Goal: Information Seeking & Learning: Learn about a topic

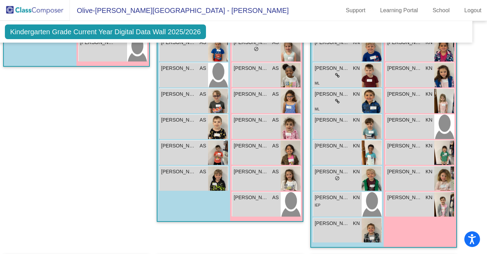
scroll to position [247, 10]
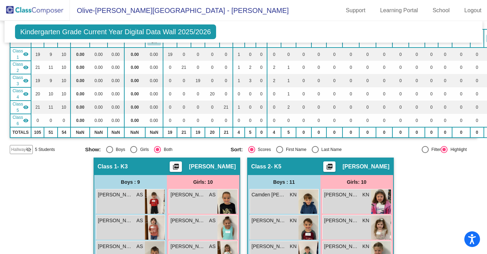
scroll to position [67, 0]
click at [26, 150] on mat-icon "visibility_off" at bounding box center [29, 149] width 6 height 6
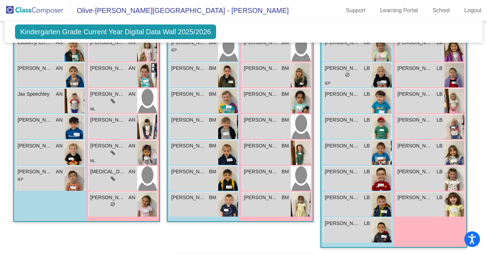
scroll to position [625, 0]
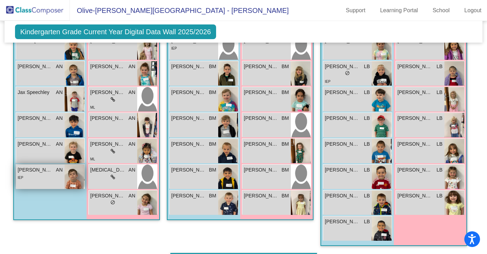
click at [67, 179] on img at bounding box center [75, 176] width 20 height 24
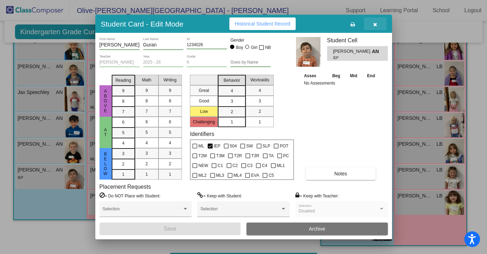
click at [376, 25] on icon "button" at bounding box center [375, 24] width 4 height 5
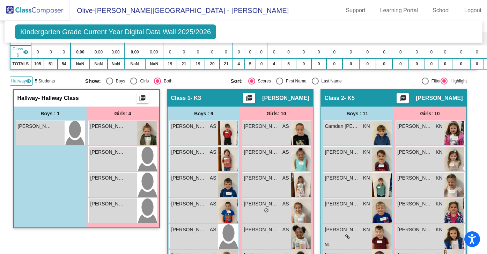
scroll to position [133, 0]
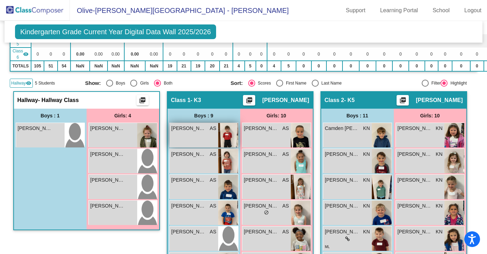
click at [204, 136] on div "Charles Krupa AS lock do_not_disturb_alt" at bounding box center [194, 135] width 48 height 24
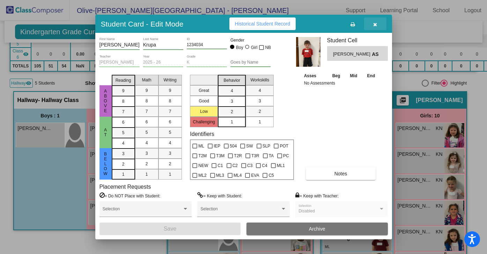
click at [374, 23] on icon "button" at bounding box center [375, 24] width 4 height 5
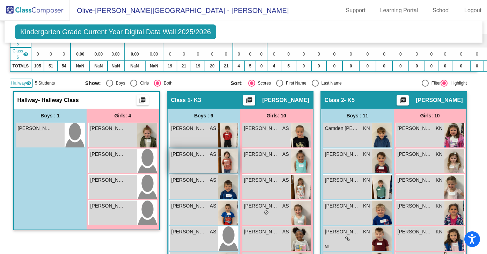
click at [197, 155] on span "[PERSON_NAME]" at bounding box center [188, 153] width 35 height 7
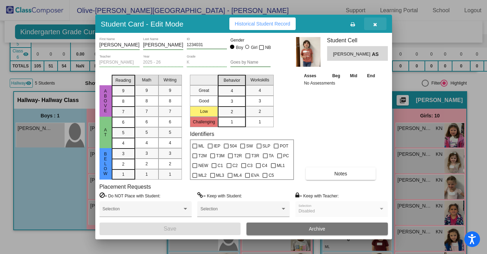
click at [374, 24] on icon "button" at bounding box center [375, 24] width 4 height 5
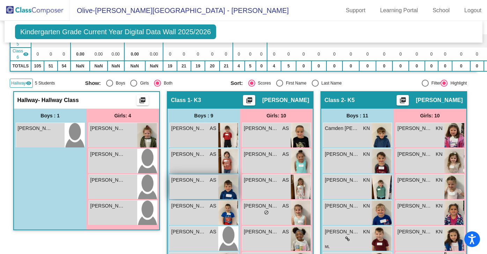
click at [188, 186] on div "Dylan Locallo AS lock do_not_disturb_alt" at bounding box center [194, 186] width 48 height 24
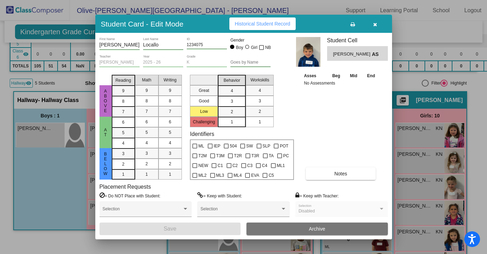
click at [374, 24] on icon "button" at bounding box center [375, 24] width 4 height 5
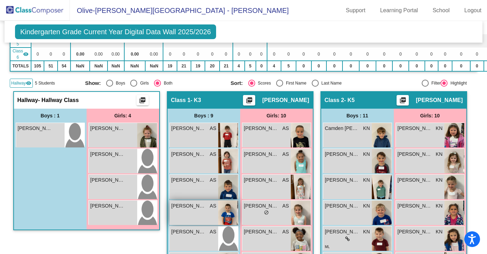
click at [189, 209] on div "Hunter Schmitz AS lock do_not_disturb_alt" at bounding box center [194, 212] width 48 height 24
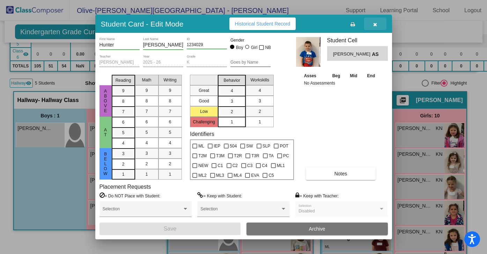
click at [376, 24] on icon "button" at bounding box center [375, 24] width 4 height 5
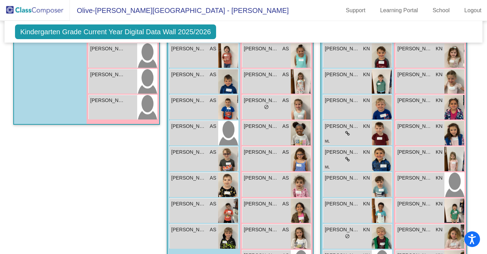
scroll to position [241, 0]
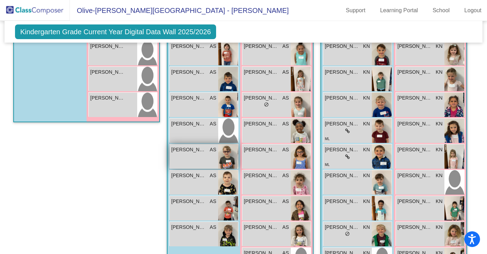
click at [191, 151] on span "[PERSON_NAME]" at bounding box center [188, 149] width 35 height 7
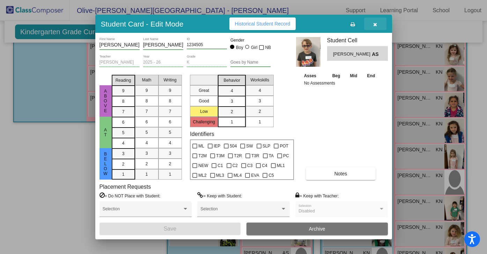
click at [375, 24] on icon "button" at bounding box center [375, 24] width 4 height 5
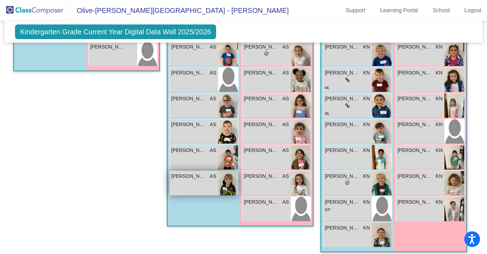
scroll to position [295, 0]
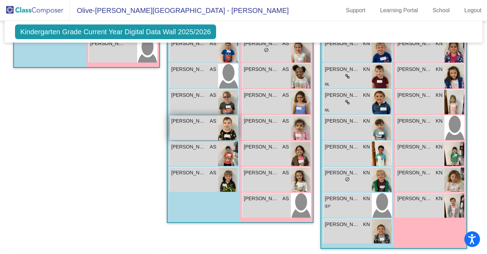
click at [197, 128] on div "Kellan Wilson AS lock do_not_disturb_alt" at bounding box center [194, 127] width 48 height 24
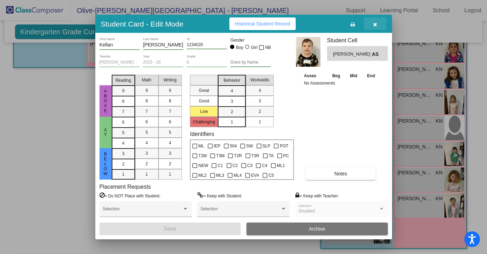
click at [372, 26] on button "button" at bounding box center [375, 23] width 22 height 13
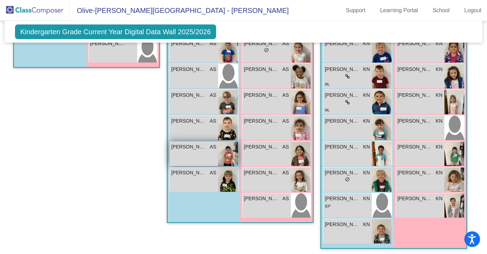
click at [201, 148] on span "[PERSON_NAME]" at bounding box center [188, 146] width 35 height 7
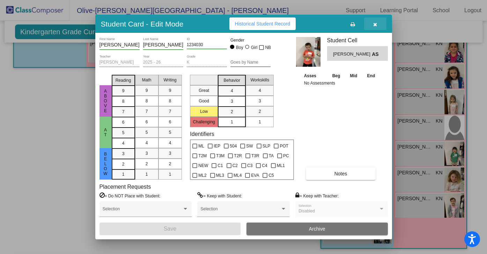
click at [374, 25] on icon "button" at bounding box center [375, 24] width 4 height 5
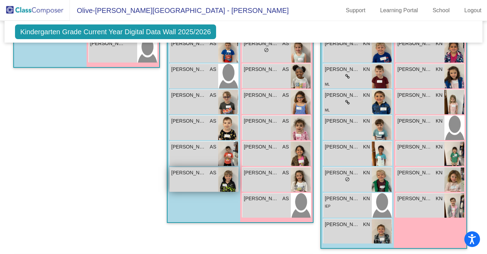
click at [188, 175] on div "Zac Schultz AS lock do_not_disturb_alt" at bounding box center [194, 179] width 48 height 24
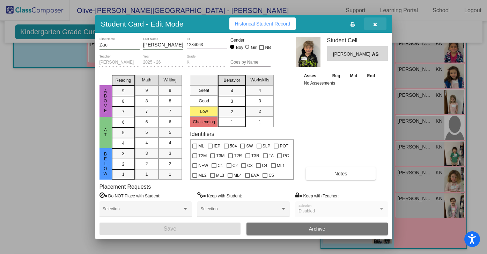
click at [374, 24] on icon "button" at bounding box center [375, 24] width 4 height 5
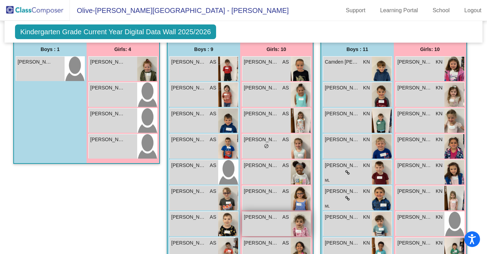
scroll to position [202, 0]
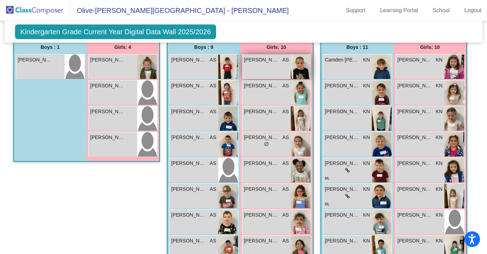
click at [271, 72] on div "Aminah Awdisho AS lock do_not_disturb_alt" at bounding box center [266, 66] width 48 height 24
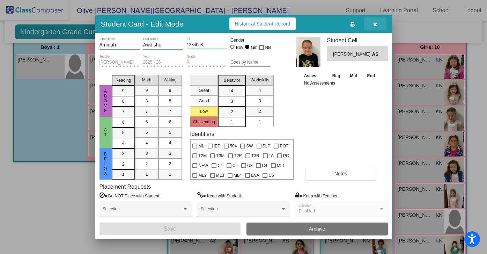
click at [376, 25] on icon "button" at bounding box center [375, 24] width 4 height 5
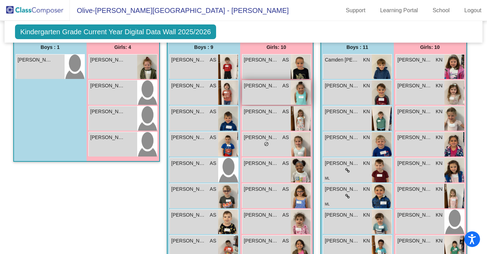
click at [265, 88] on div "Arya Lietzow AS lock do_not_disturb_alt" at bounding box center [266, 92] width 48 height 24
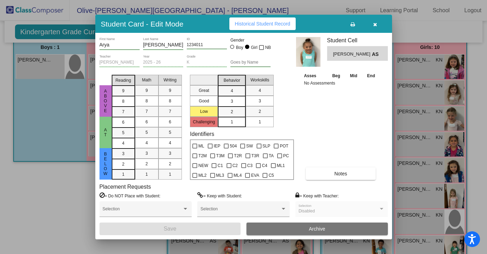
click at [376, 25] on icon "button" at bounding box center [375, 24] width 4 height 5
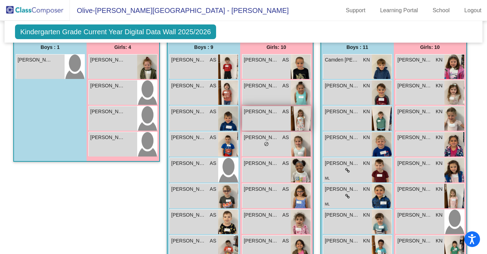
click at [264, 117] on div "Camryn Selimkhanov AS lock do_not_disturb_alt" at bounding box center [266, 118] width 48 height 24
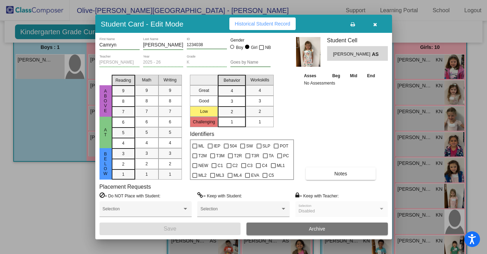
click at [375, 24] on icon "button" at bounding box center [375, 24] width 4 height 5
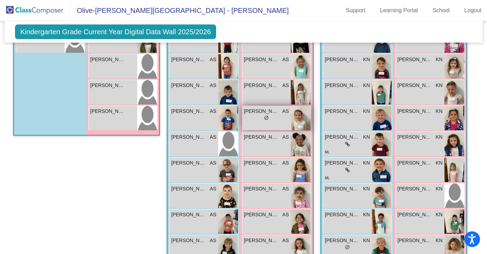
scroll to position [228, 0]
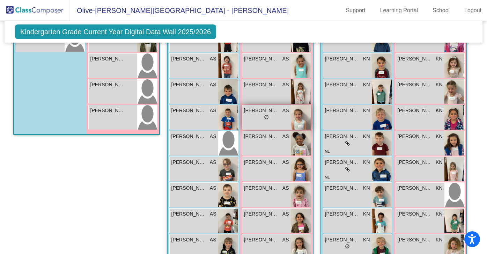
click at [256, 111] on span "[PERSON_NAME]" at bounding box center [261, 110] width 35 height 7
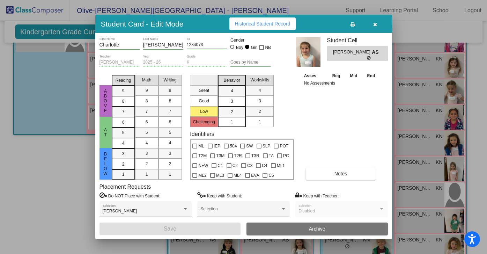
click at [372, 26] on button "button" at bounding box center [375, 23] width 22 height 13
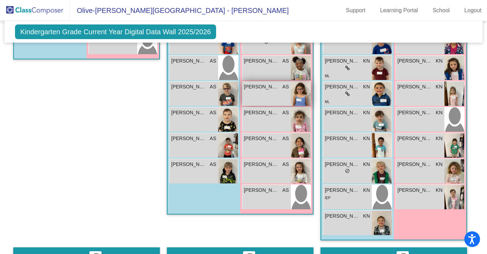
scroll to position [305, 0]
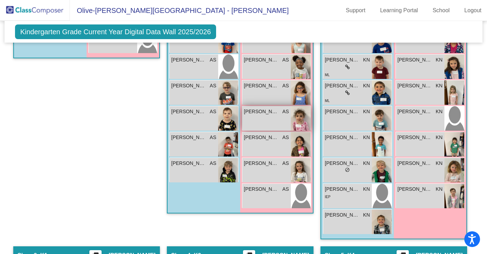
click at [262, 116] on div "Luna Sulinski AS lock do_not_disturb_alt" at bounding box center [266, 118] width 48 height 24
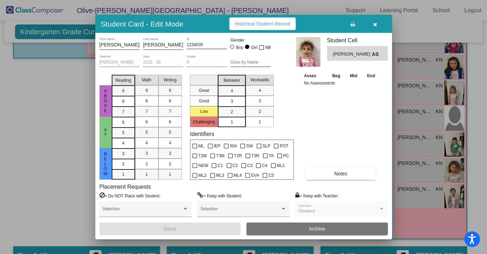
click at [375, 25] on icon "button" at bounding box center [375, 24] width 4 height 5
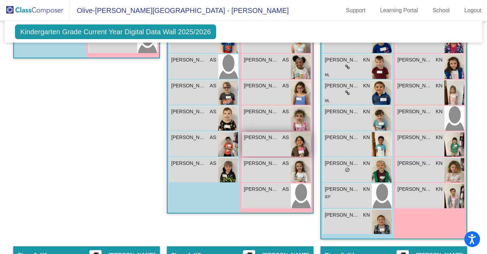
click at [261, 148] on div "Marilyn Marrs AS lock do_not_disturb_alt" at bounding box center [266, 144] width 48 height 24
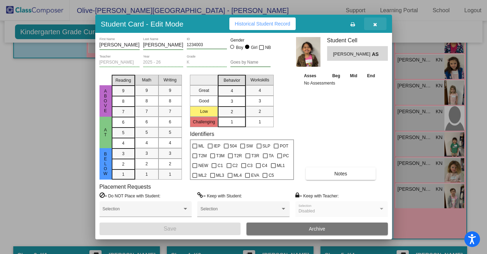
click at [375, 26] on icon "button" at bounding box center [375, 24] width 4 height 5
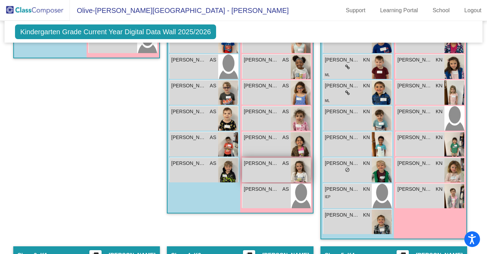
click at [258, 166] on div "Peyton Shepkowski AS lock do_not_disturb_alt" at bounding box center [266, 170] width 48 height 24
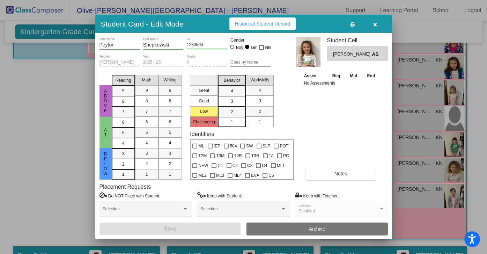
click at [377, 24] on button "button" at bounding box center [375, 23] width 22 height 13
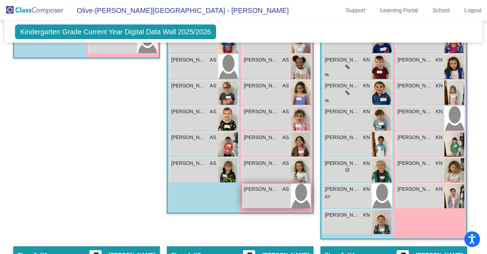
click at [268, 193] on div "Valerie Ryan AS lock do_not_disturb_alt" at bounding box center [266, 195] width 48 height 24
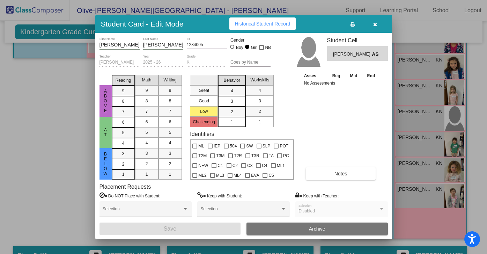
click at [375, 26] on icon "button" at bounding box center [375, 24] width 4 height 5
